Goal: Information Seeking & Learning: Learn about a topic

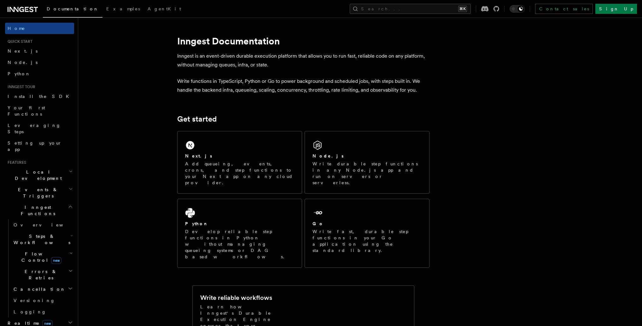
click at [66, 11] on span "Documentation" at bounding box center [73, 8] width 52 height 5
click at [102, 12] on link "Examples" at bounding box center [122, 9] width 41 height 15
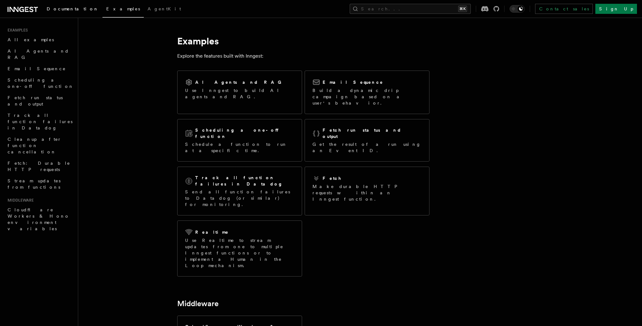
click at [59, 4] on link "Documentation" at bounding box center [73, 9] width 60 height 15
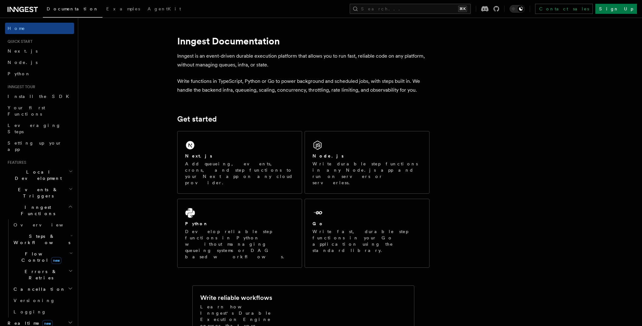
click at [20, 6] on icon at bounding box center [23, 10] width 30 height 8
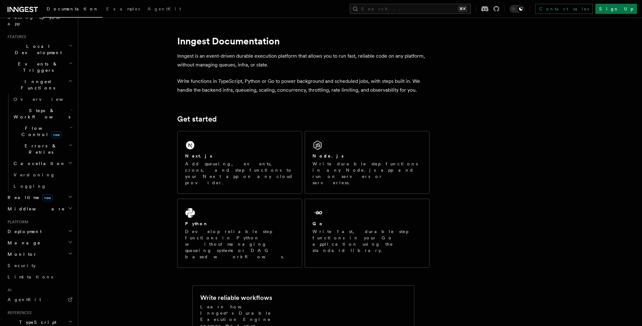
scroll to position [138, 0]
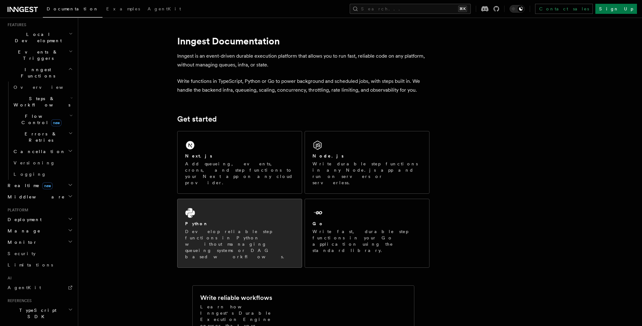
click at [271, 205] on div "Python Develop reliable step functions in Python without managing queueing syst…" at bounding box center [239, 233] width 124 height 68
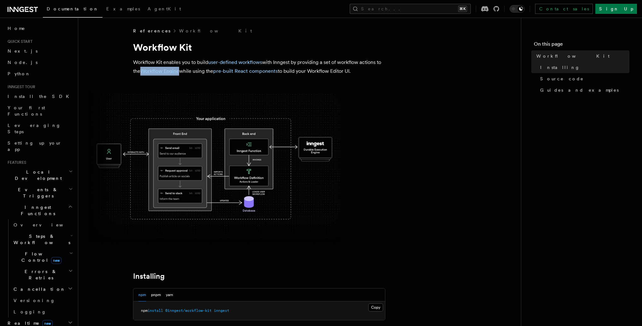
scroll to position [67, 0]
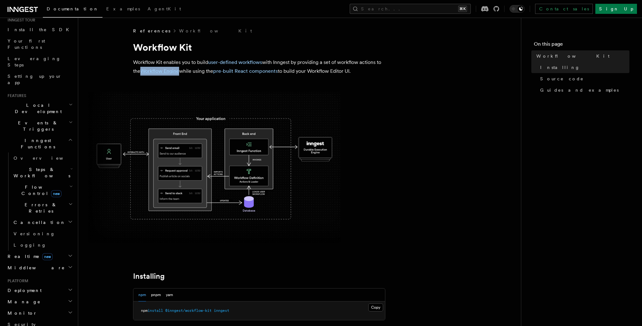
click at [20, 253] on span "Realtime new" at bounding box center [29, 256] width 48 height 6
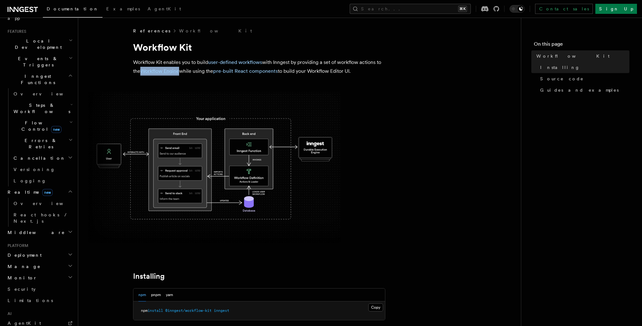
scroll to position [257, 0]
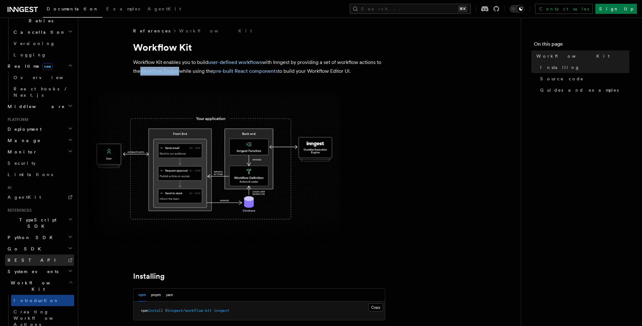
click at [27, 255] on link "REST API" at bounding box center [39, 260] width 69 height 11
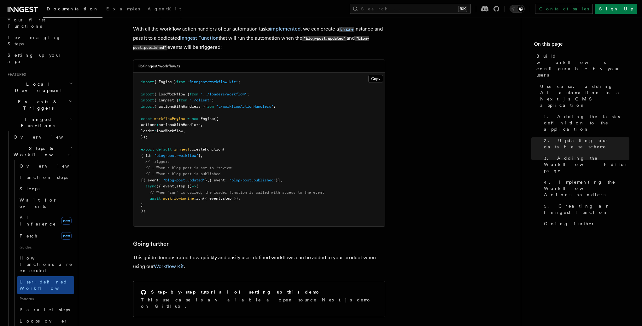
scroll to position [139, 0]
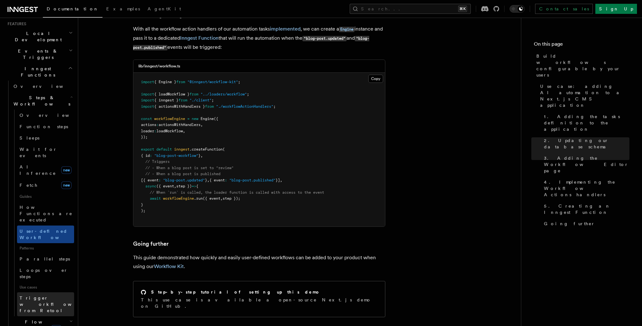
click at [42, 295] on span "Trigger workflows from Retool" at bounding box center [54, 304] width 69 height 19
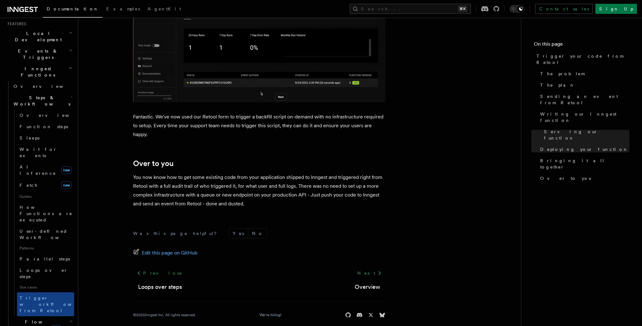
scroll to position [2050, 0]
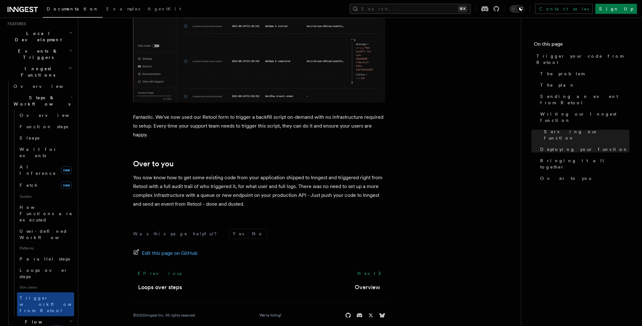
click at [31, 319] on span "Flow Control new" at bounding box center [40, 325] width 58 height 13
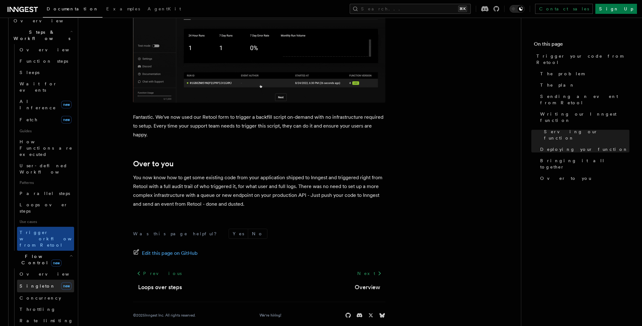
scroll to position [204, 0]
click at [33, 284] on span "Singleton" at bounding box center [38, 286] width 36 height 5
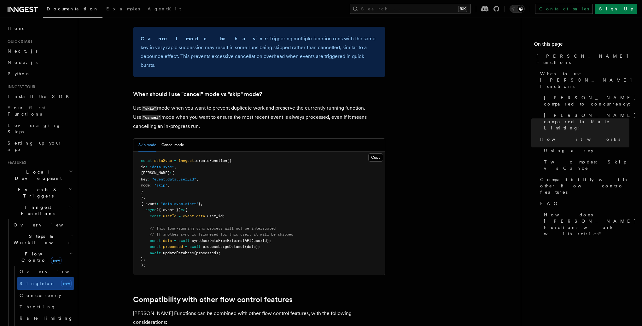
scroll to position [775, 0]
click at [62, 184] on h2 "Events & Triggers" at bounding box center [39, 193] width 69 height 18
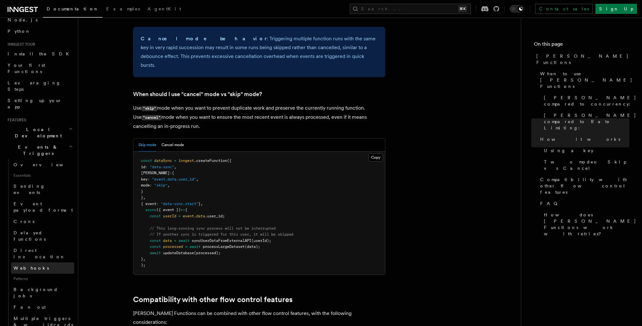
scroll to position [47, 0]
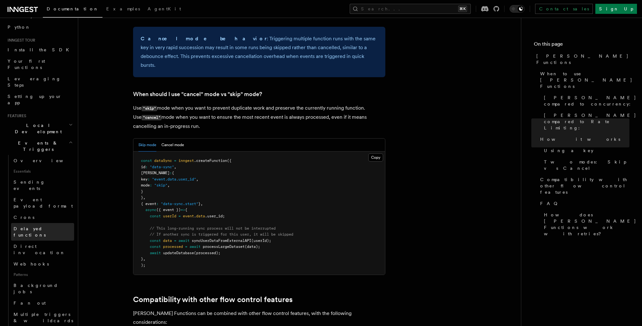
click at [34, 226] on span "Delayed functions" at bounding box center [30, 231] width 32 height 11
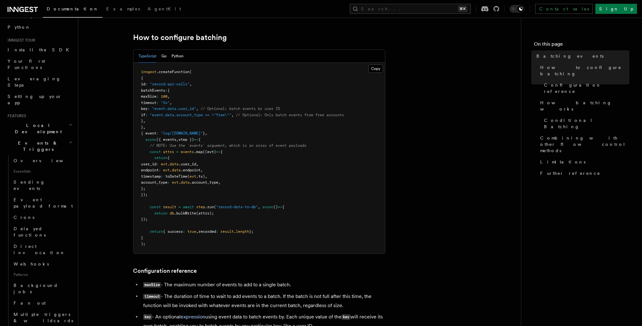
scroll to position [111, 0]
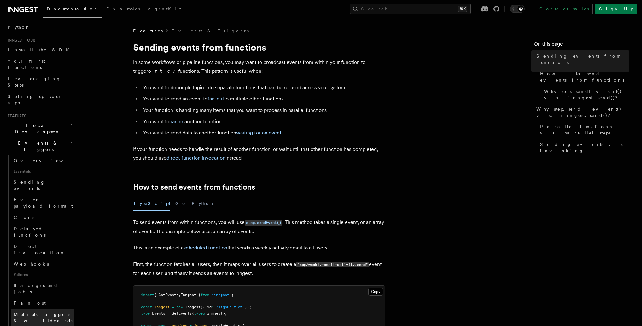
click at [37, 311] on span "Multiple triggers & wildcards" at bounding box center [44, 317] width 61 height 13
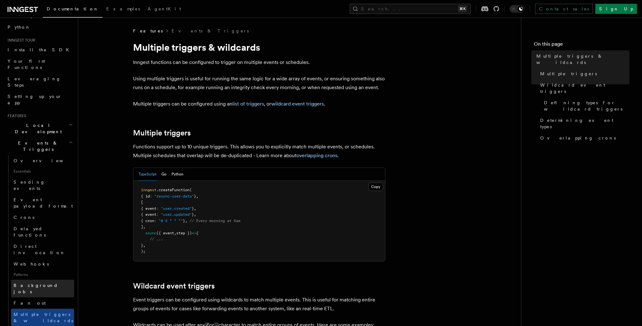
click at [41, 283] on span "Background jobs" at bounding box center [36, 288] width 44 height 11
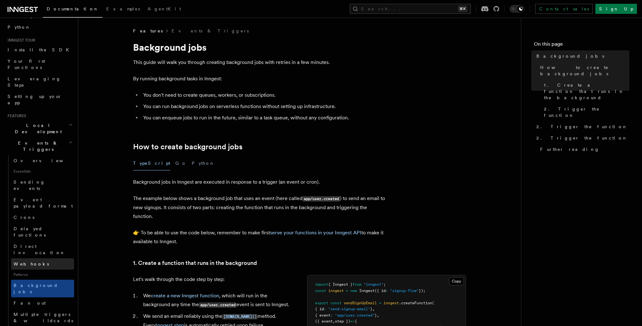
click at [39, 258] on link "Webhooks" at bounding box center [42, 263] width 63 height 11
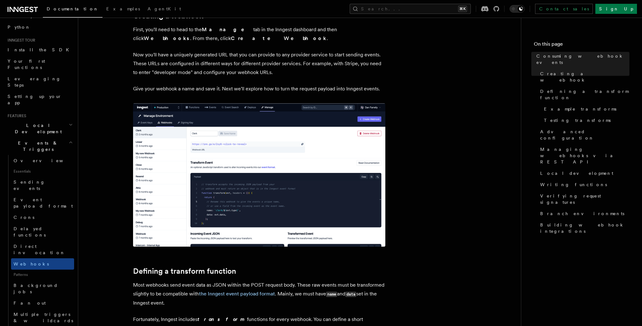
scroll to position [196, 0]
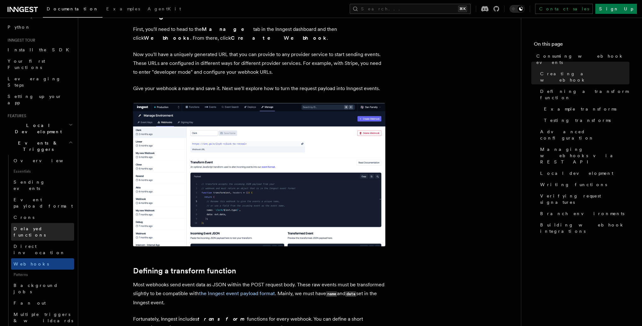
click at [43, 226] on span "Delayed functions" at bounding box center [44, 232] width 61 height 13
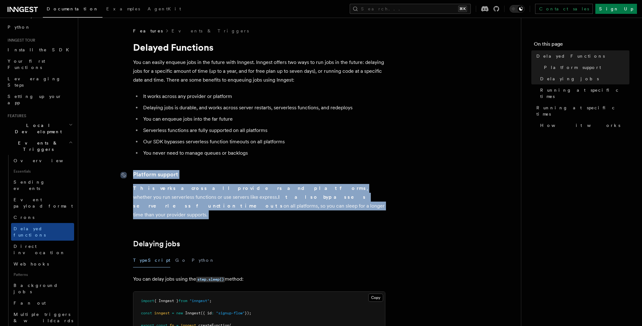
drag, startPoint x: 200, startPoint y: 212, endPoint x: 126, endPoint y: 175, distance: 82.6
click at [133, 176] on div at bounding box center [126, 175] width 13 height 6
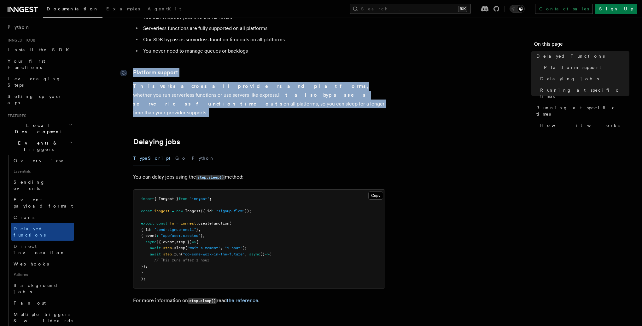
scroll to position [100, 0]
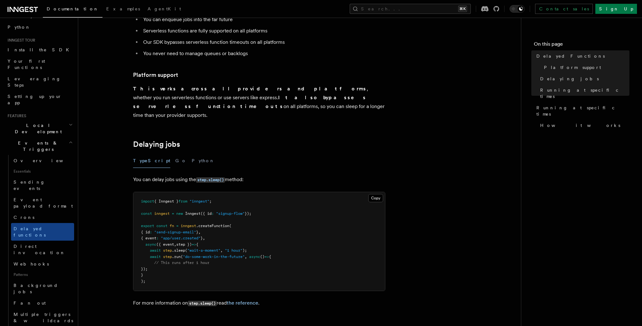
click at [187, 110] on p "This works across all providers and platforms , whether you run serverless func…" at bounding box center [259, 101] width 252 height 35
drag, startPoint x: 174, startPoint y: 102, endPoint x: 133, endPoint y: 77, distance: 47.8
click at [135, 76] on link "Platform support" at bounding box center [155, 75] width 45 height 9
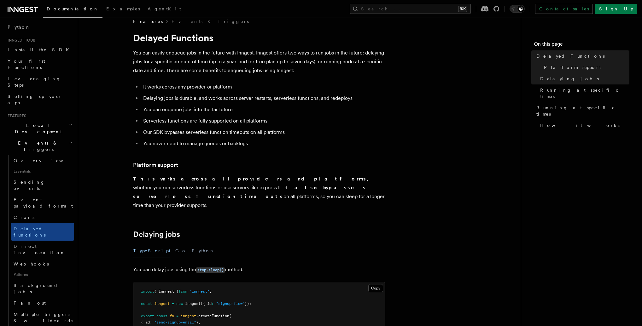
scroll to position [0, 0]
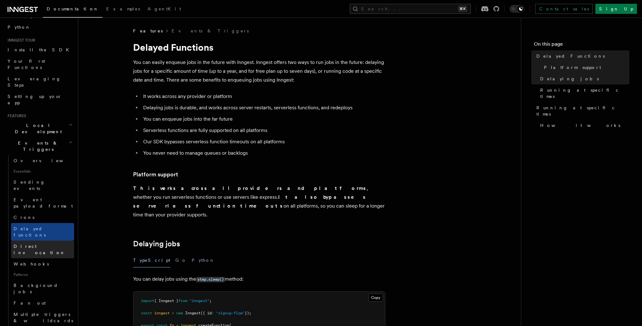
click at [49, 241] on link "Direct invocation" at bounding box center [42, 250] width 63 height 18
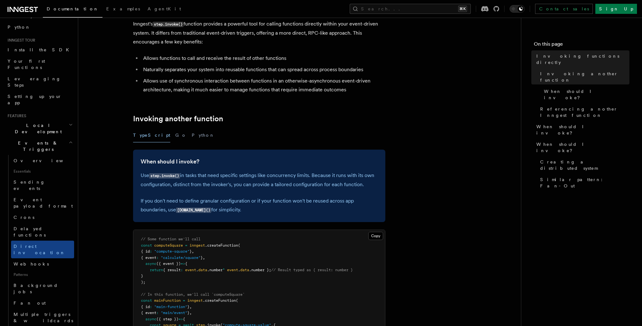
scroll to position [20, 0]
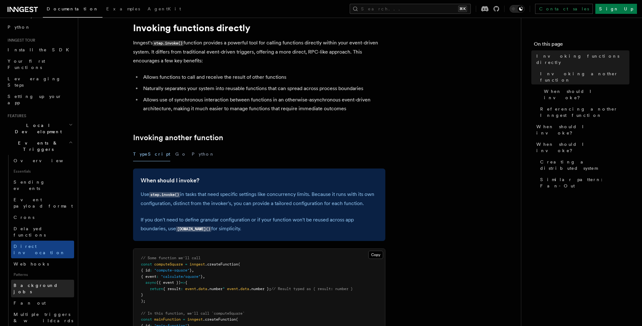
click at [40, 283] on span "Background jobs" at bounding box center [36, 288] width 44 height 11
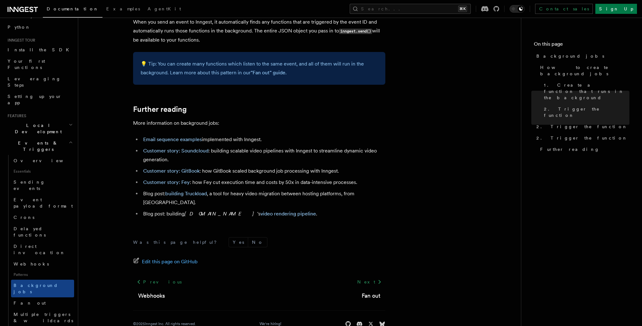
scroll to position [527, 0]
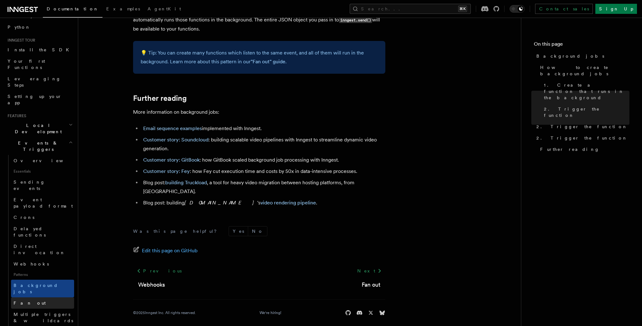
click at [42, 298] on link "Fan out" at bounding box center [42, 303] width 63 height 11
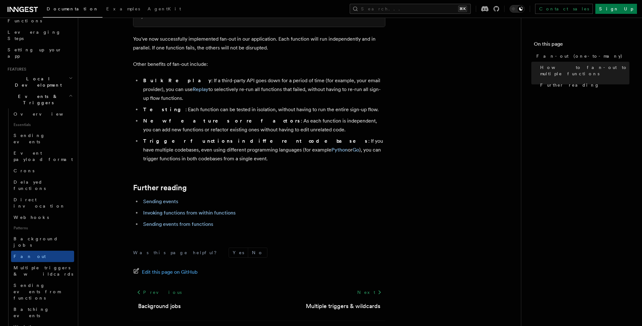
scroll to position [97, 0]
click at [43, 321] on span "Writing expression" at bounding box center [32, 326] width 36 height 11
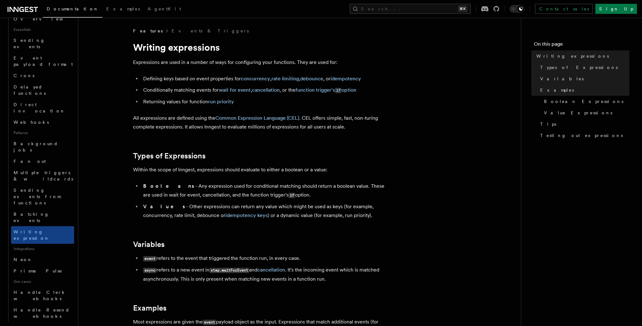
scroll to position [213, 0]
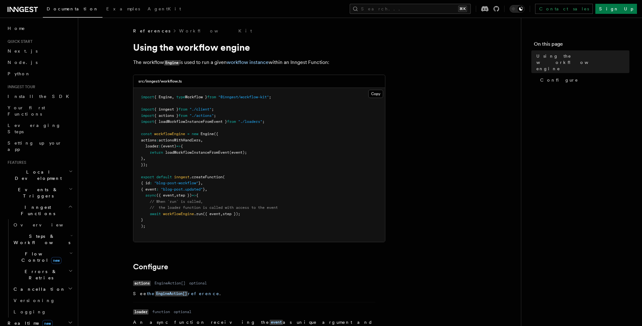
click at [211, 135] on span "Engine" at bounding box center [206, 134] width 13 height 4
click at [242, 64] on link "workflow instance" at bounding box center [248, 62] width 42 height 6
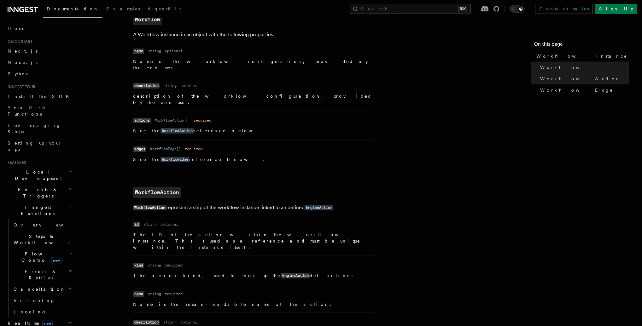
scroll to position [277, 0]
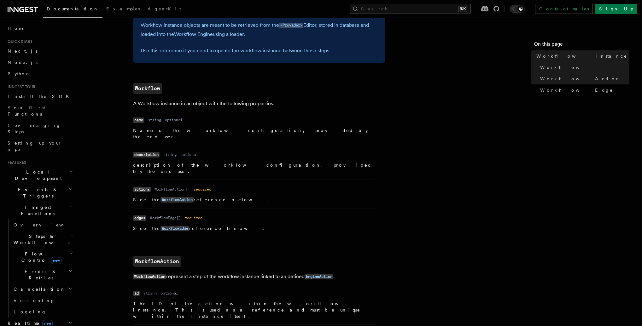
click at [243, 131] on p "Name of the worklow configuration, provided by the end-user." at bounding box center [254, 133] width 242 height 13
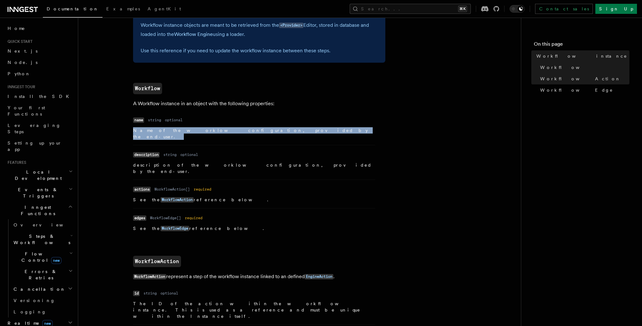
click at [243, 131] on p "Name of the worklow configuration, provided by the end-user." at bounding box center [254, 133] width 242 height 13
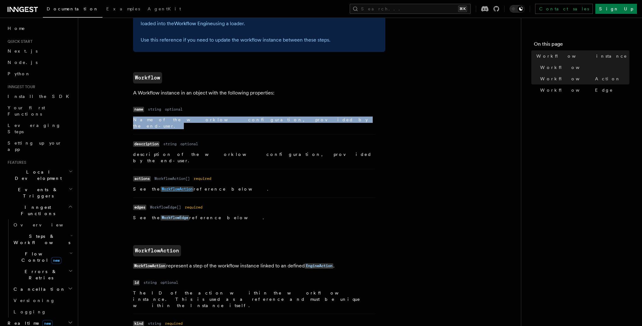
click at [170, 187] on code "WorkflowAction" at bounding box center [176, 189] width 33 height 5
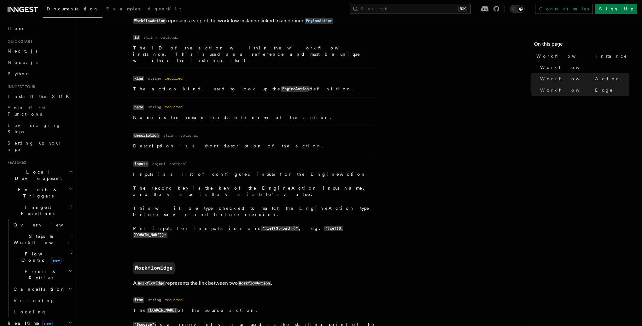
scroll to position [534, 0]
click at [38, 251] on span "Flow Control new" at bounding box center [40, 257] width 58 height 13
click at [34, 269] on span "Overview" at bounding box center [52, 271] width 65 height 5
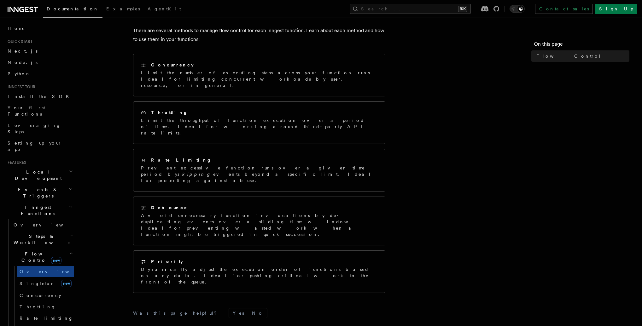
scroll to position [59, 0]
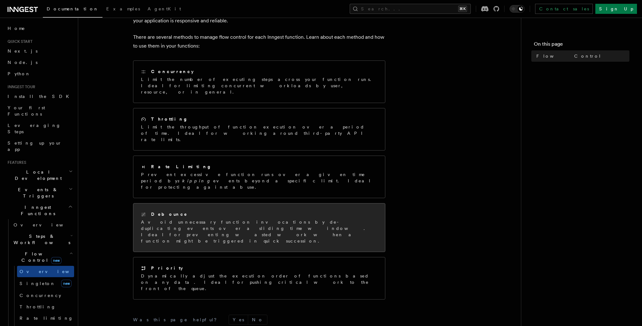
click at [338, 219] on p "Avoid unnecessary function invocations by de-duplicating events over a sliding …" at bounding box center [259, 231] width 236 height 25
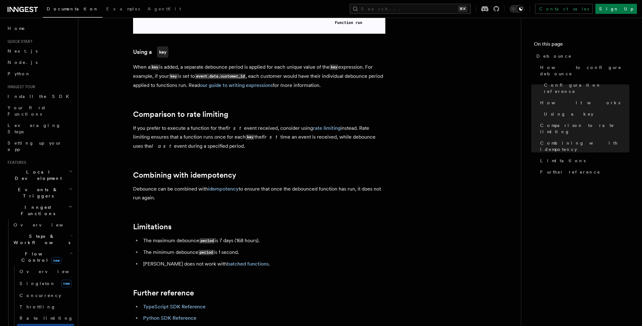
scroll to position [548, 0]
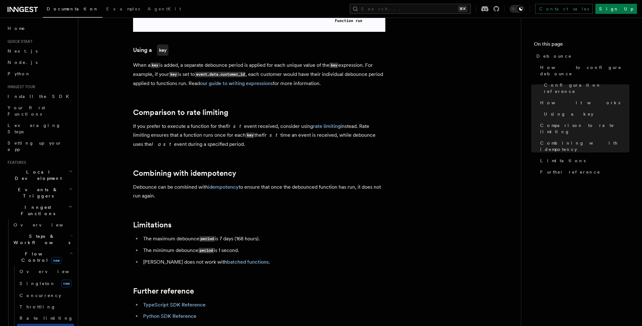
click at [298, 241] on li "The maximum debounce period is 7 days (168 hours)." at bounding box center [263, 238] width 244 height 9
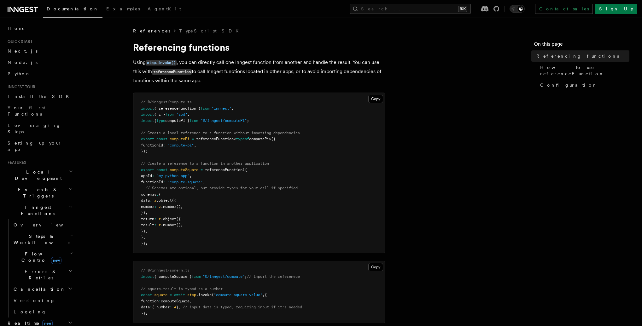
click at [216, 171] on span "referenceFunction" at bounding box center [224, 170] width 38 height 4
click at [173, 171] on span "computeSquare" at bounding box center [184, 170] width 29 height 4
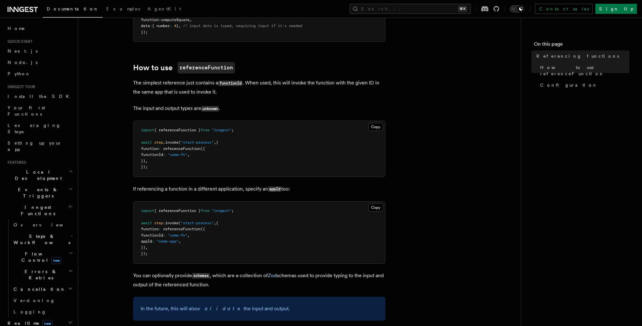
scroll to position [285, 0]
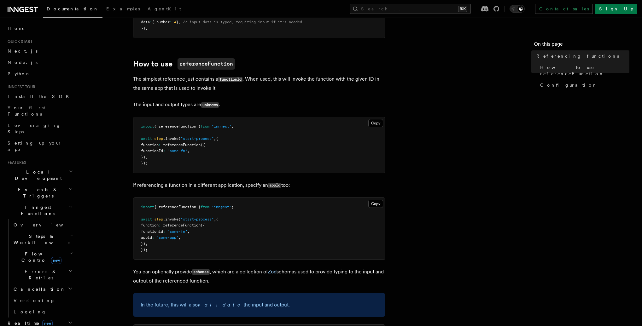
click at [174, 185] on p "If referencing a function in a different application, specify an appId too:" at bounding box center [259, 185] width 252 height 9
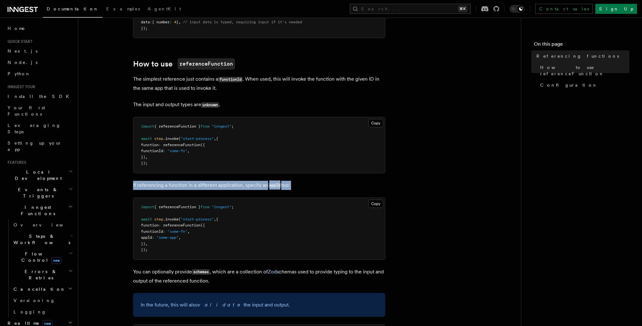
click at [174, 185] on p "If referencing a function in a different application, specify an appId too:" at bounding box center [259, 185] width 252 height 9
click at [187, 185] on p "If referencing a function in a different application, specify an appId too:" at bounding box center [259, 185] width 252 height 9
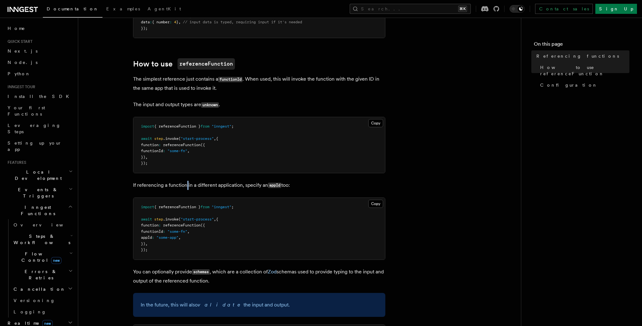
click at [187, 185] on p "If referencing a function in a different application, specify an appId too:" at bounding box center [259, 185] width 252 height 9
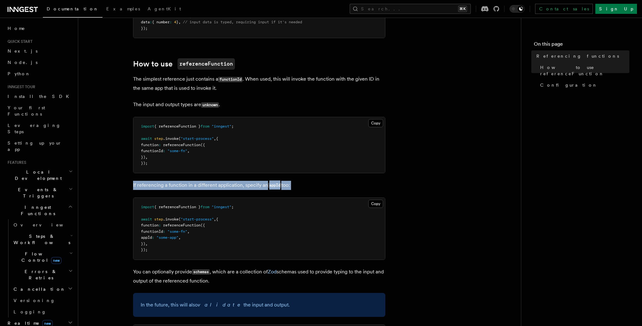
click at [187, 185] on p "If referencing a function in a different application, specify an appId too:" at bounding box center [259, 185] width 252 height 9
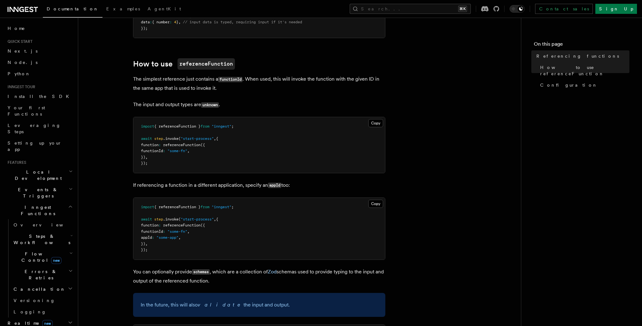
click at [178, 220] on span ".invoke" at bounding box center [170, 219] width 15 height 4
click at [191, 220] on span ""start-process"" at bounding box center [197, 219] width 33 height 4
click at [191, 219] on span ""start-process"" at bounding box center [197, 219] width 33 height 4
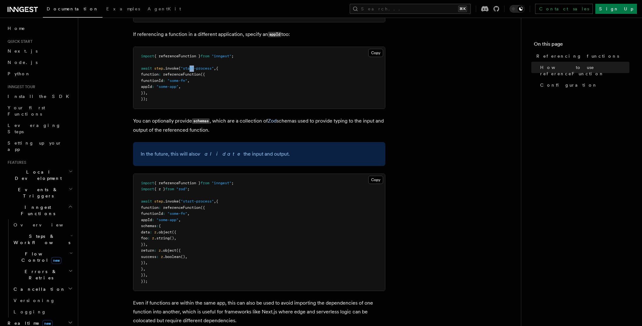
scroll to position [437, 0]
click at [172, 201] on span ".invoke" at bounding box center [170, 200] width 15 height 4
click at [188, 201] on span ""start-process"" at bounding box center [197, 200] width 33 height 4
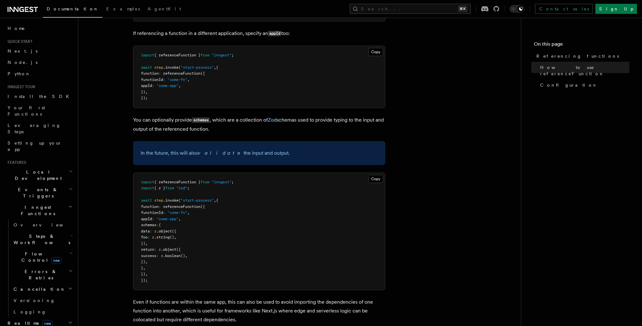
click at [201, 202] on span ""start-process"" at bounding box center [197, 200] width 33 height 4
click at [188, 207] on span "referenceFunction" at bounding box center [182, 207] width 38 height 4
click at [155, 208] on span "function" at bounding box center [150, 207] width 18 height 4
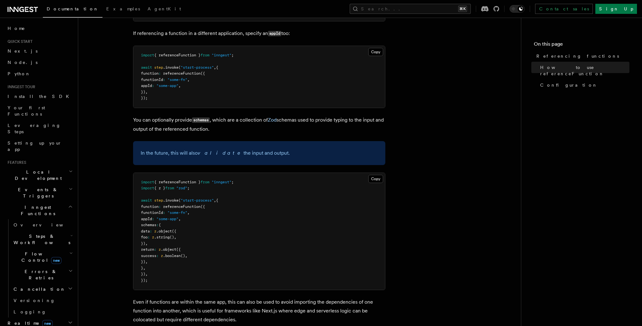
click at [155, 208] on span "function" at bounding box center [150, 207] width 18 height 4
click at [182, 207] on span "referenceFunction" at bounding box center [182, 207] width 38 height 4
click at [189, 201] on span ""start-process"" at bounding box center [197, 200] width 33 height 4
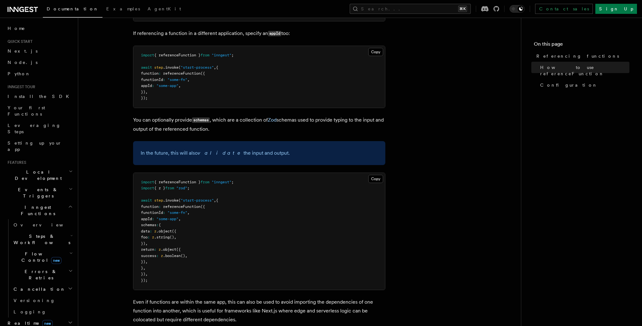
click at [202, 201] on span ""start-process"" at bounding box center [197, 200] width 33 height 4
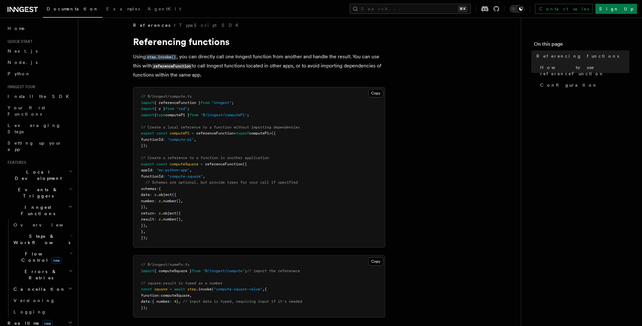
scroll to position [0, 0]
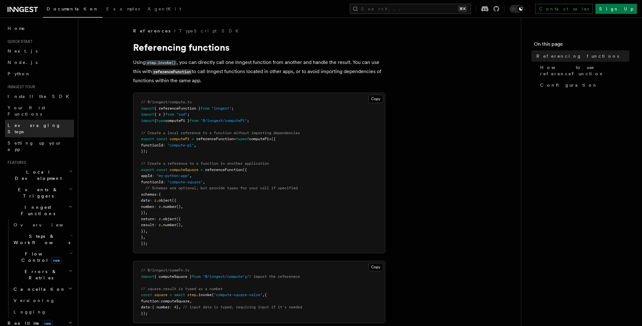
click at [31, 123] on span "Leveraging Steps" at bounding box center [34, 128] width 53 height 11
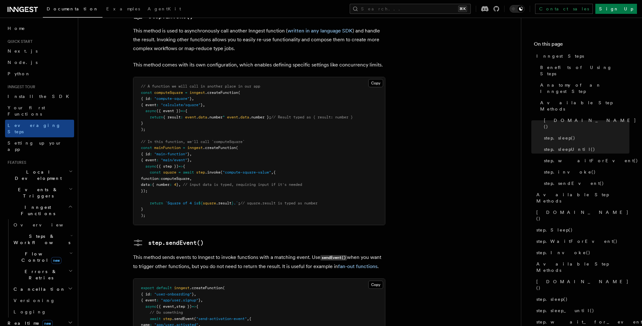
scroll to position [1248, 0]
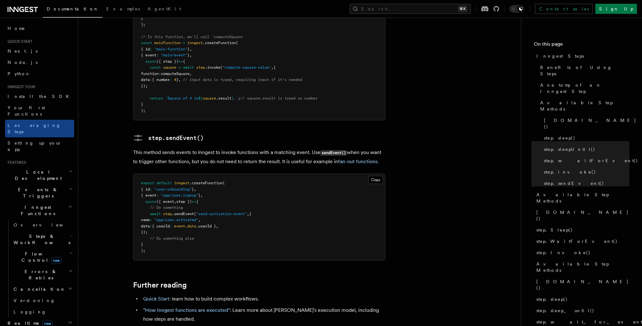
drag, startPoint x: 437, startPoint y: 147, endPoint x: 426, endPoint y: 133, distance: 17.4
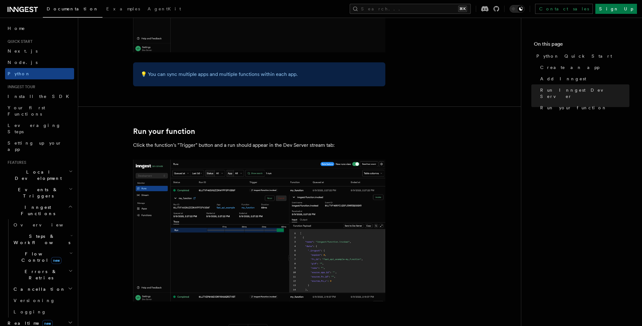
scroll to position [1170, 0]
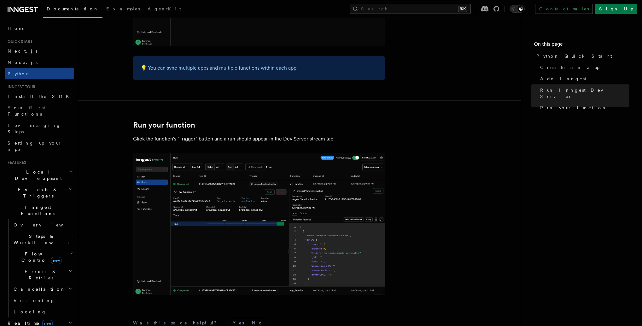
drag, startPoint x: 392, startPoint y: 232, endPoint x: 393, endPoint y: 237, distance: 5.1
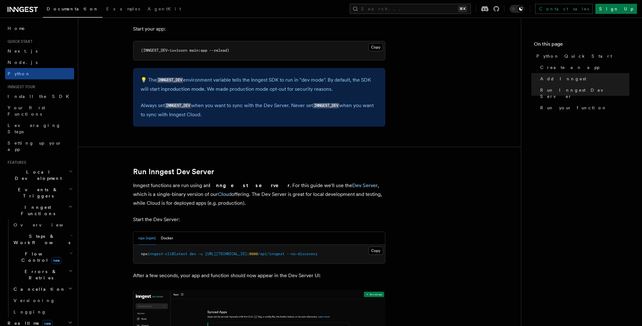
scroll to position [626, 0]
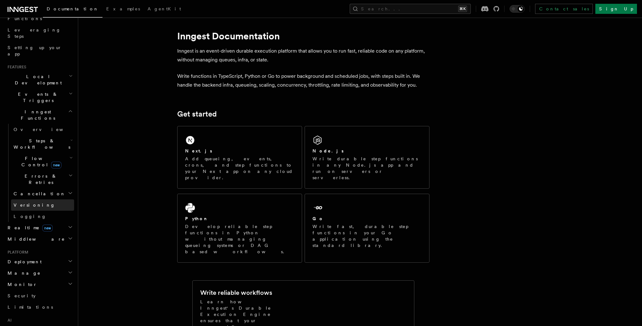
scroll to position [113, 0]
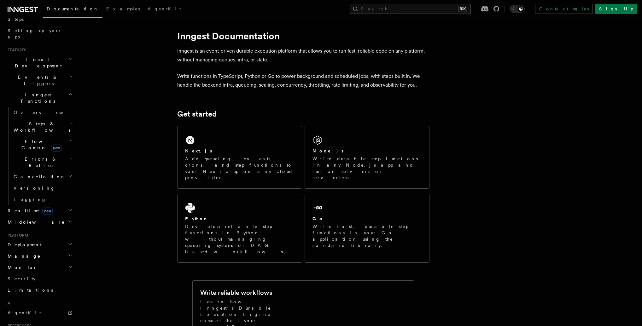
click at [27, 251] on h2 "Manage" at bounding box center [39, 256] width 69 height 11
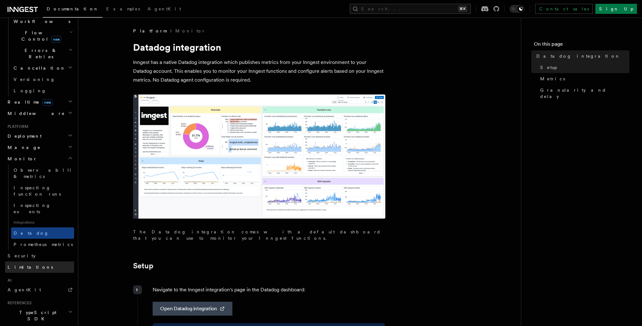
scroll to position [245, 0]
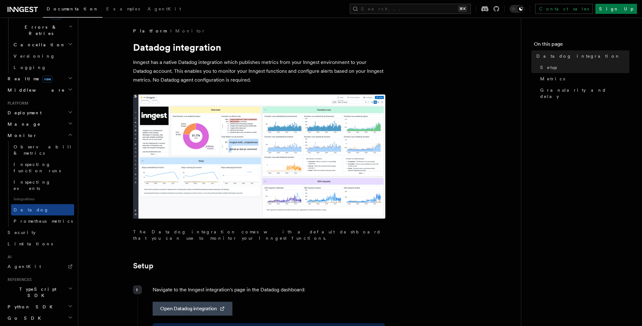
click at [46, 284] on h2 "TypeScript SDK" at bounding box center [39, 293] width 69 height 18
click at [41, 299] on link "Introduction" at bounding box center [42, 304] width 63 height 11
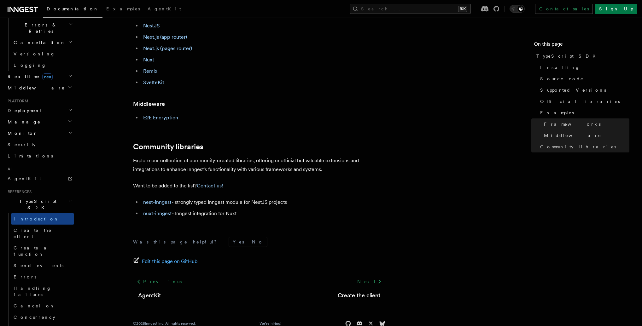
scroll to position [362, 0]
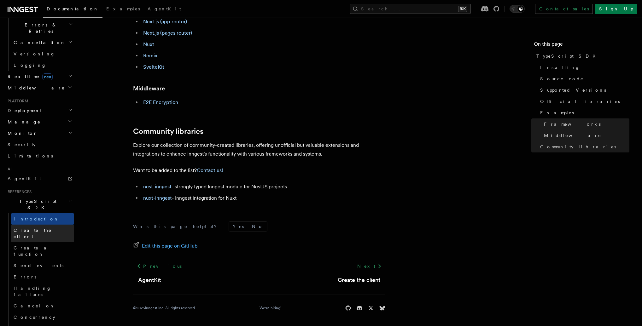
click at [35, 228] on span "Create the client" at bounding box center [33, 233] width 38 height 11
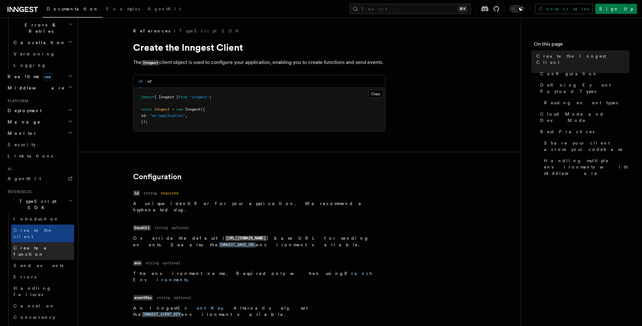
click at [33, 246] on span "Create a function" at bounding box center [33, 251] width 38 height 11
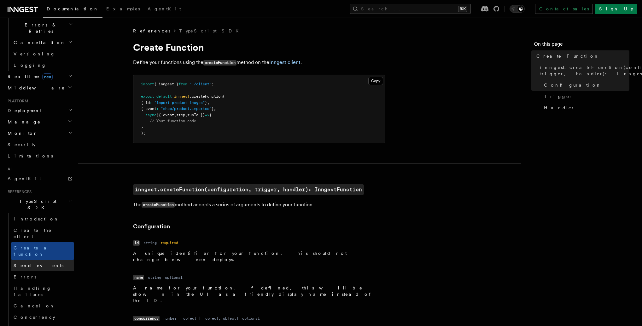
click at [29, 263] on span "Send events" at bounding box center [39, 265] width 50 height 5
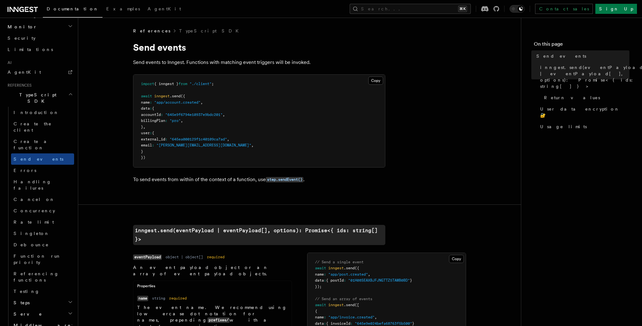
scroll to position [354, 0]
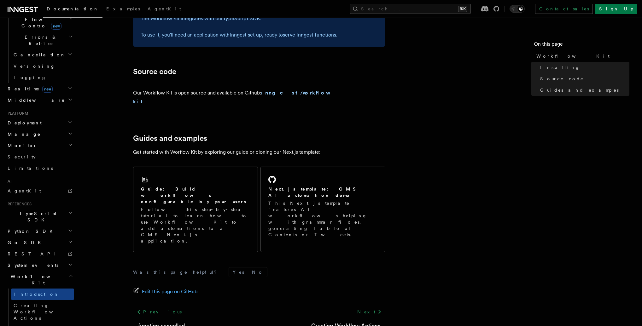
scroll to position [343, 0]
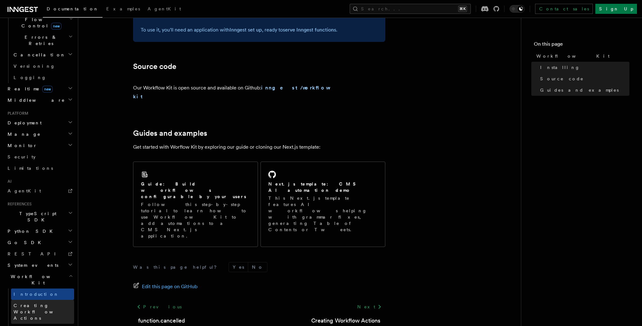
click at [39, 303] on span "Creating Workflow Actions" at bounding box center [41, 312] width 55 height 18
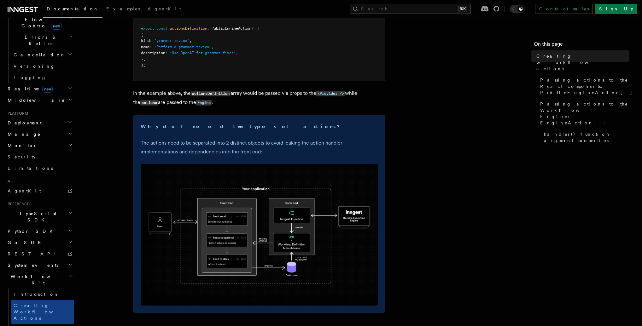
scroll to position [125, 0]
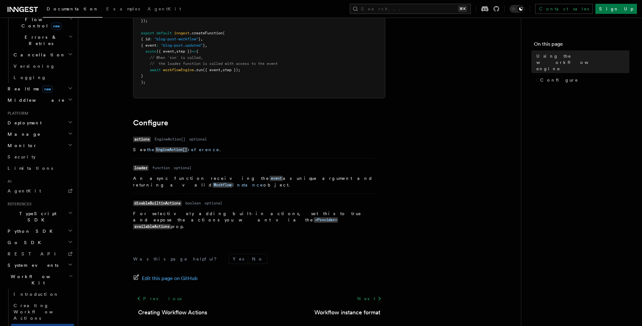
scroll to position [165, 0]
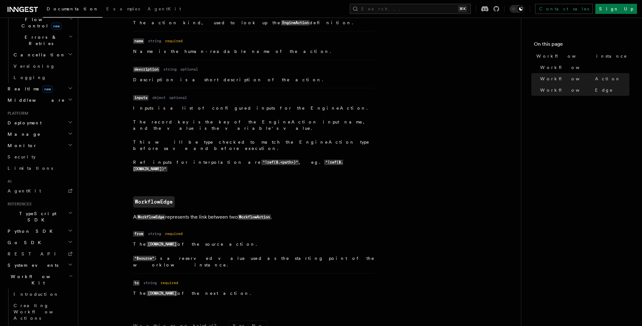
scroll to position [595, 0]
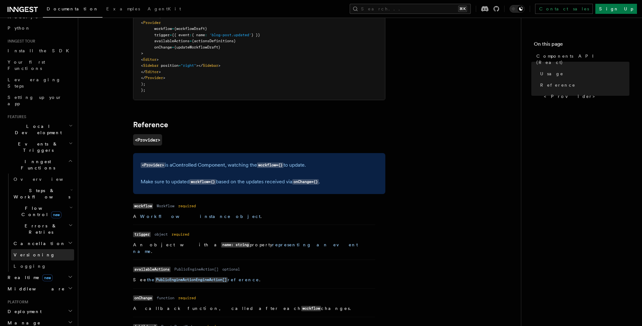
scroll to position [41, 0]
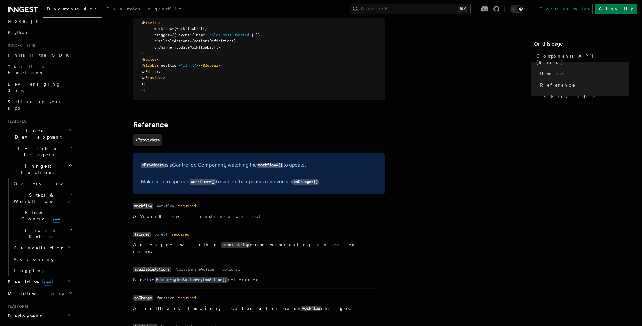
click at [29, 245] on span "Cancellation" at bounding box center [38, 248] width 55 height 6
click at [37, 227] on span "Errors & Retries" at bounding box center [39, 233] width 57 height 13
click at [31, 210] on span "Flow Control new" at bounding box center [40, 216] width 58 height 13
click at [34, 189] on h2 "Steps & Workflows" at bounding box center [42, 198] width 63 height 18
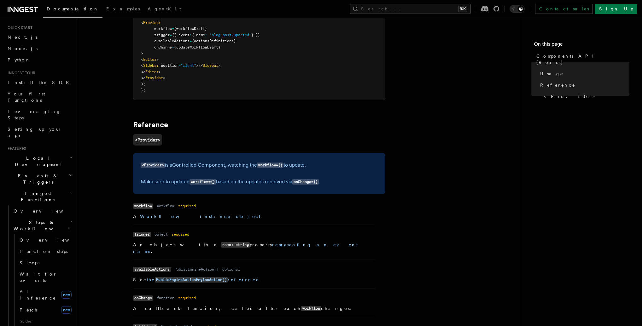
scroll to position [0, 0]
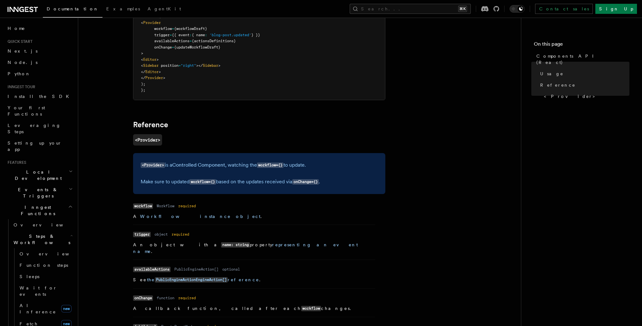
click at [337, 222] on li "Name workflow Type Workflow Required required Description A Workflow instance o…" at bounding box center [254, 213] width 242 height 23
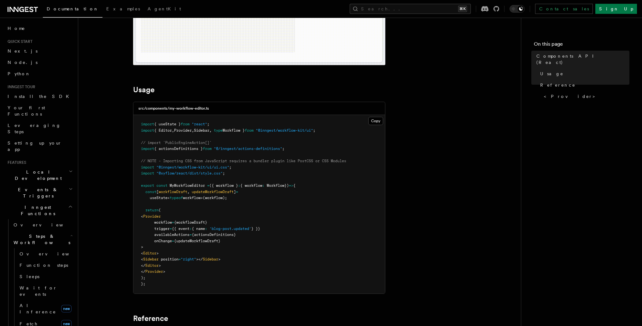
scroll to position [157, 0]
